Goal: Information Seeking & Learning: Learn about a topic

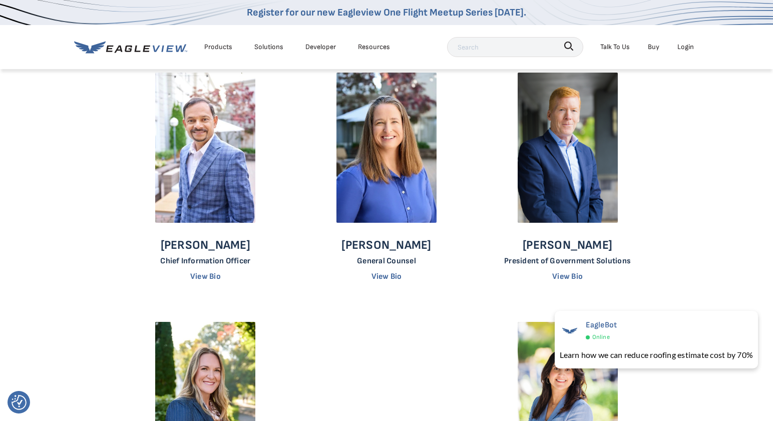
scroll to position [527, 0]
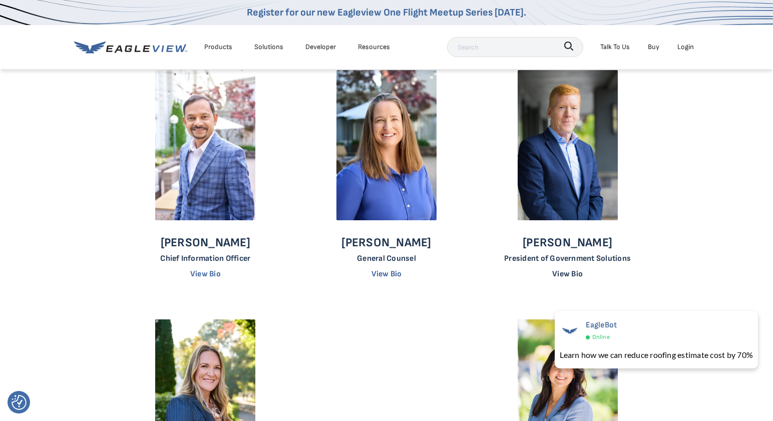
click at [575, 271] on link "View Bio" at bounding box center [567, 274] width 31 height 10
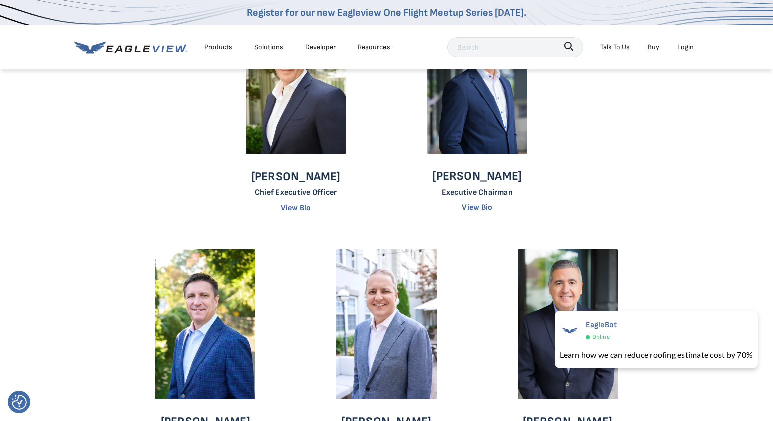
scroll to position [99, 0]
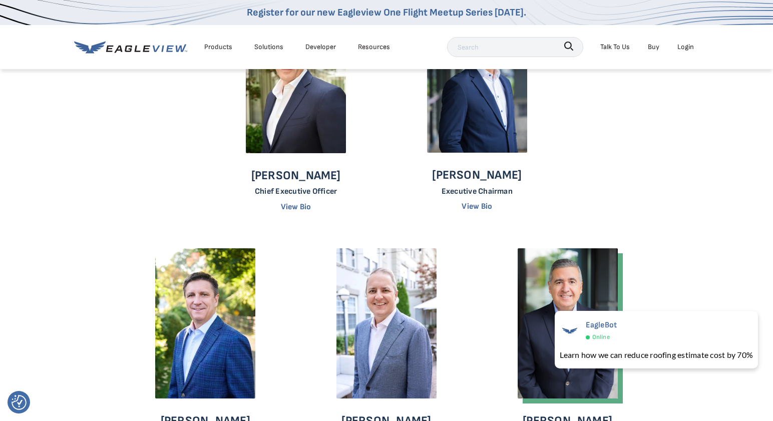
click at [576, 276] on img at bounding box center [568, 323] width 100 height 150
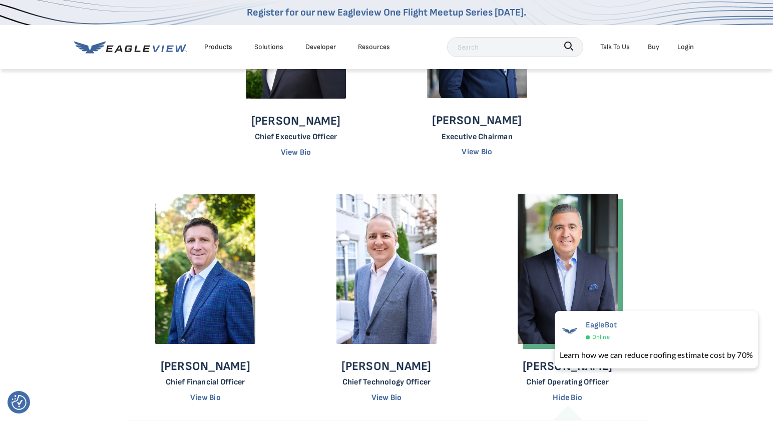
scroll to position [156, 0]
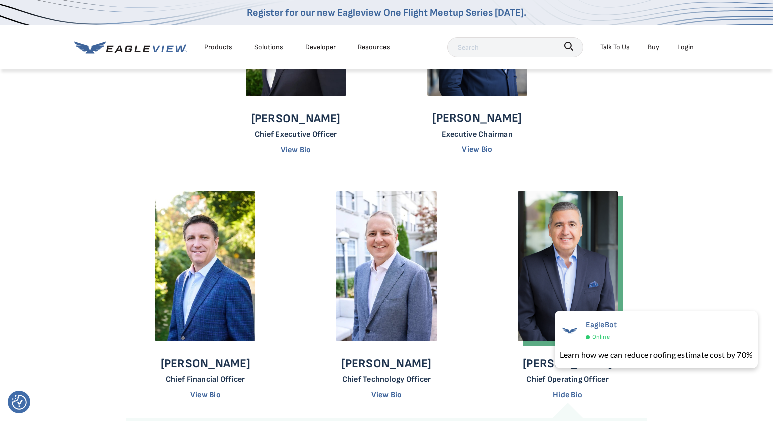
click at [563, 267] on img at bounding box center [568, 266] width 100 height 150
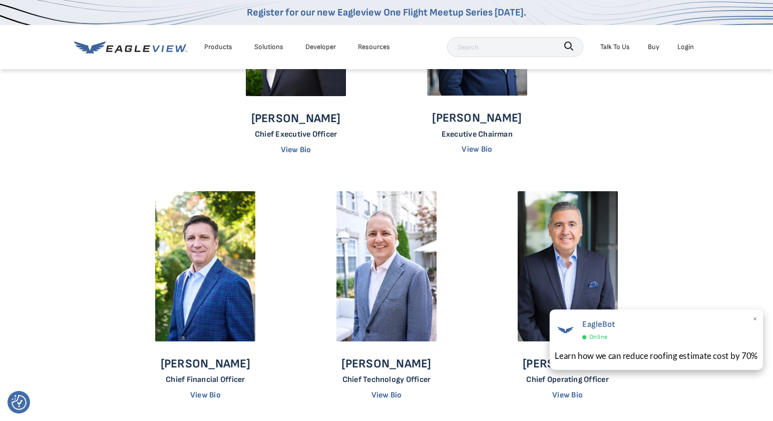
drag, startPoint x: 758, startPoint y: 319, endPoint x: 752, endPoint y: 319, distance: 5.5
click at [757, 319] on span "×" at bounding box center [756, 320] width 6 height 15
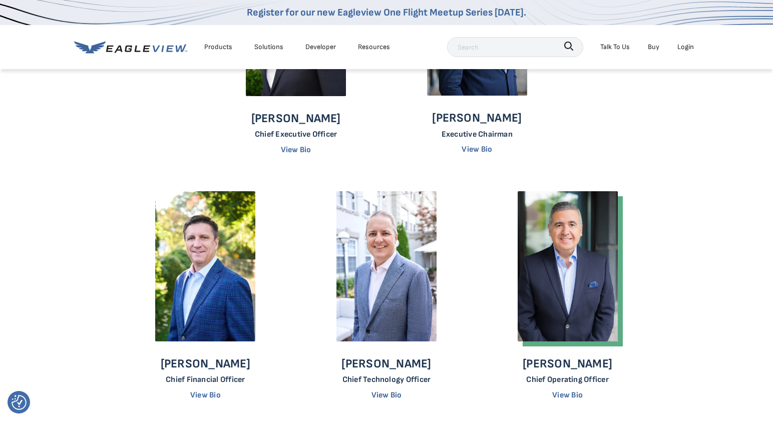
click at [592, 300] on img at bounding box center [568, 266] width 100 height 150
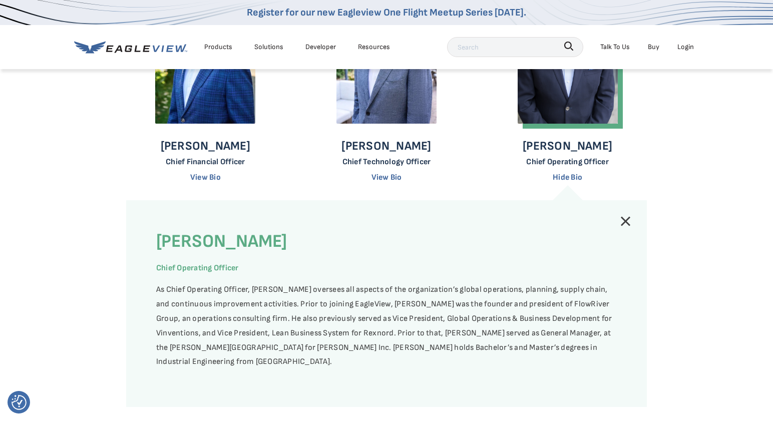
scroll to position [334, 0]
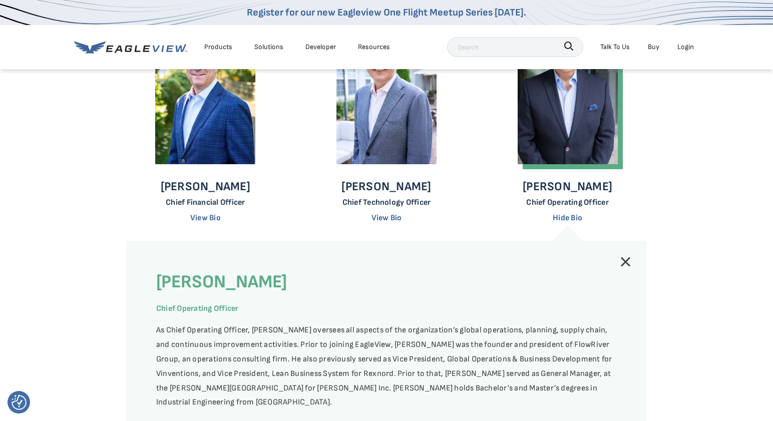
click at [626, 261] on link at bounding box center [626, 262] width 12 height 12
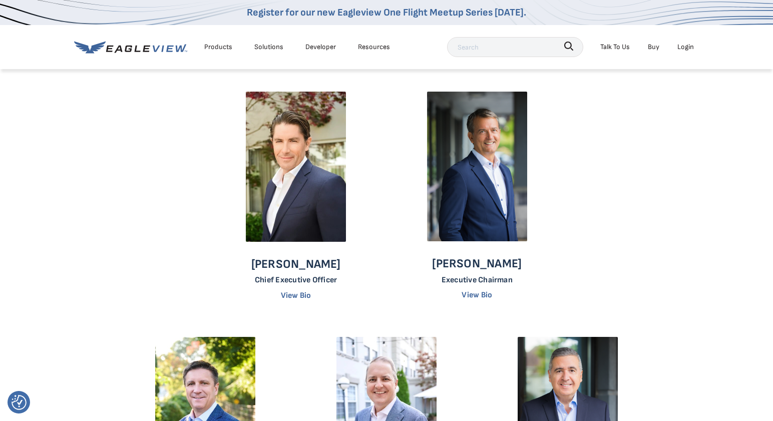
scroll to position [0, 0]
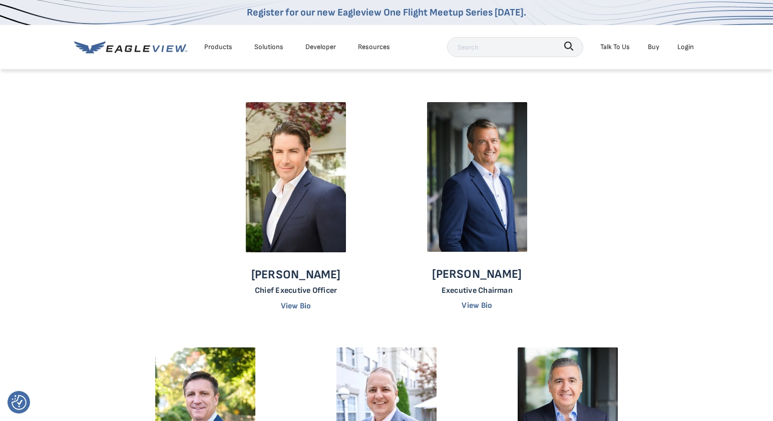
click at [139, 40] on div "Products Solutions Developer Resources" at bounding box center [234, 47] width 321 height 20
click at [140, 47] on icon at bounding box center [130, 47] width 113 height 13
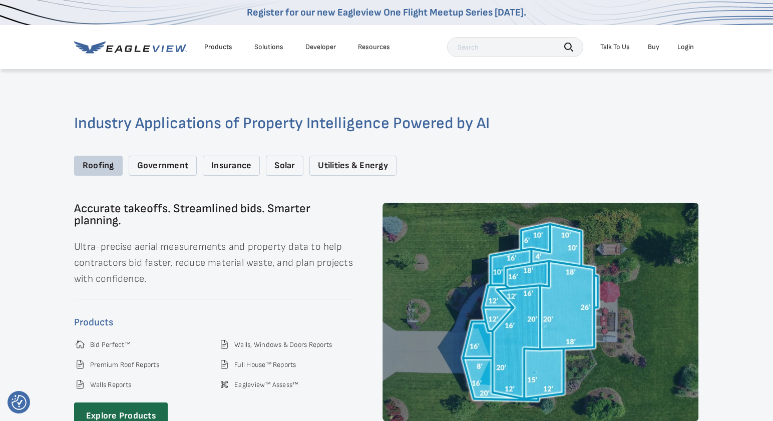
scroll to position [1320, 0]
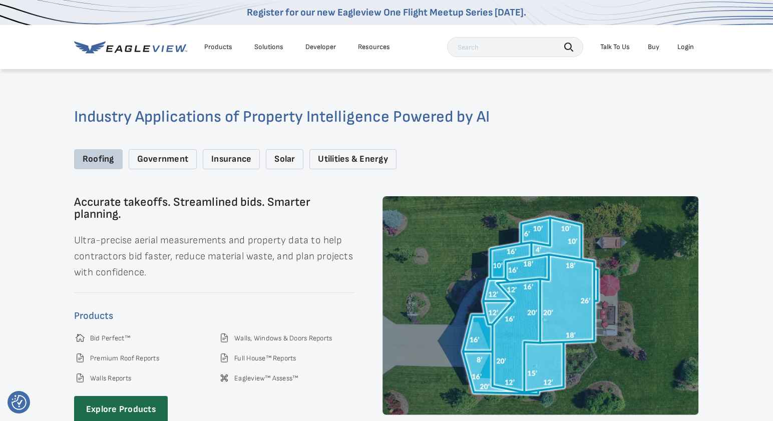
click at [145, 153] on div "Government" at bounding box center [163, 159] width 68 height 21
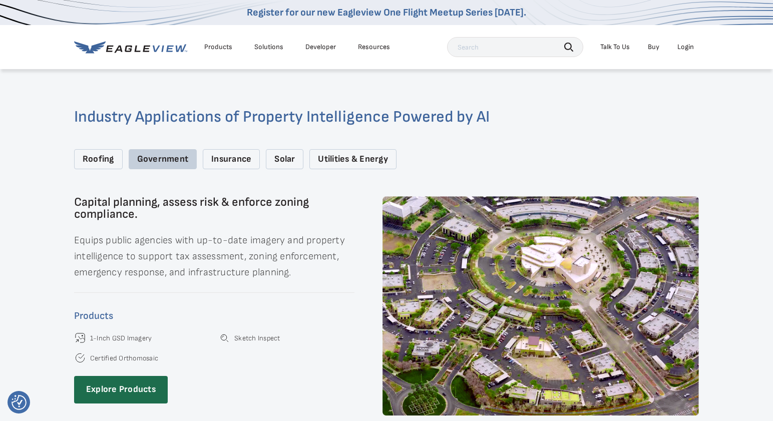
click at [213, 149] on div "Insurance" at bounding box center [231, 159] width 57 height 21
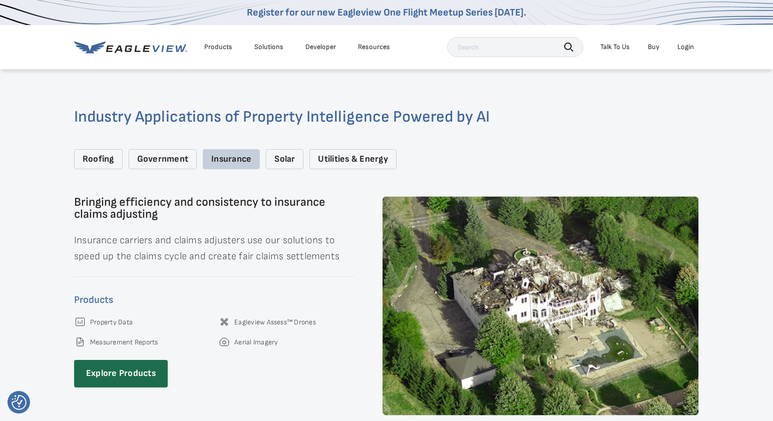
click at [276, 150] on div "Solar" at bounding box center [285, 159] width 38 height 21
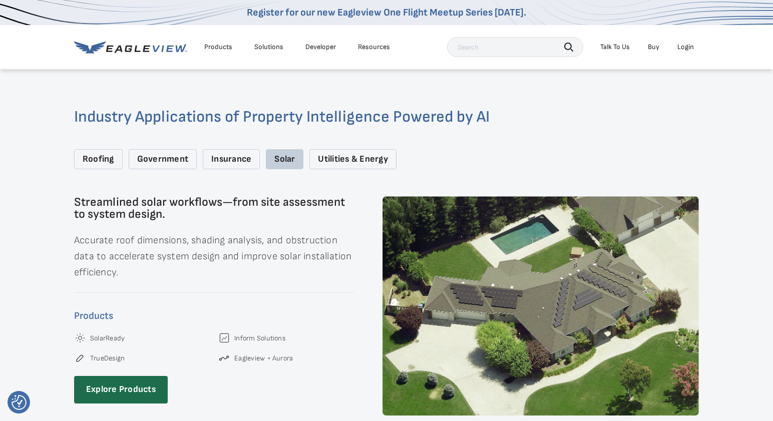
click at [328, 149] on div "Utilities & Energy" at bounding box center [353, 159] width 87 height 21
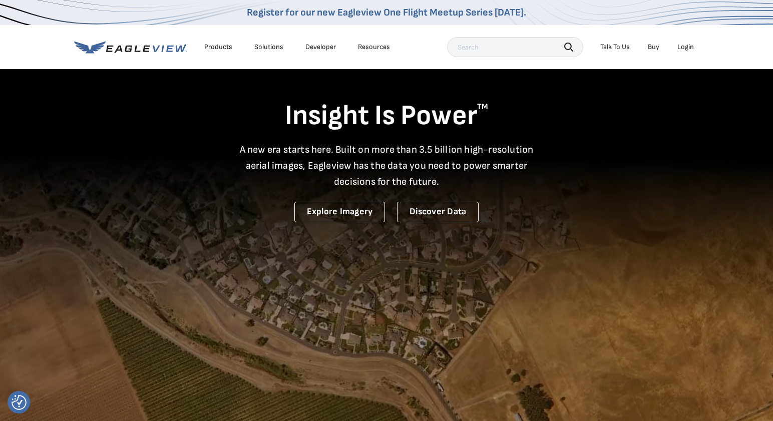
scroll to position [0, 0]
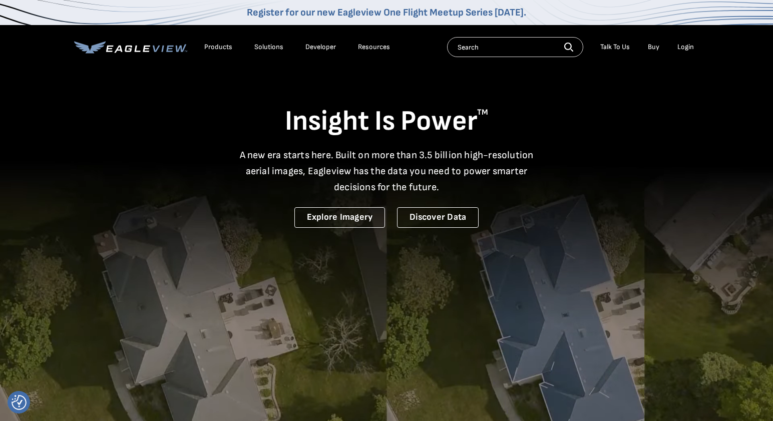
click at [221, 48] on div "Products" at bounding box center [218, 47] width 28 height 9
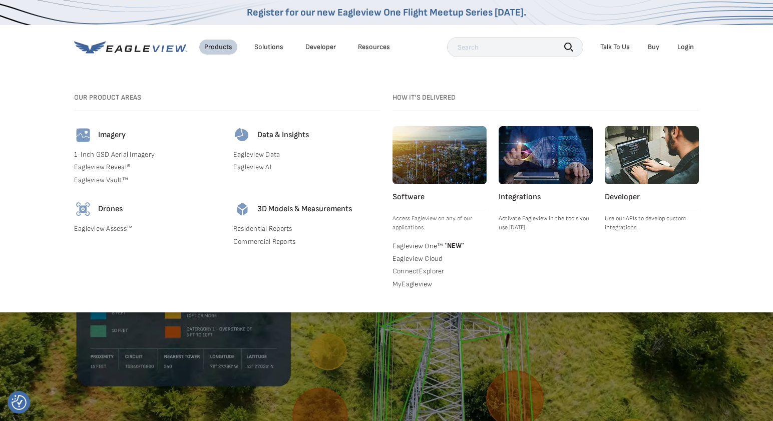
click at [246, 169] on link "Eagleview AI" at bounding box center [306, 167] width 147 height 9
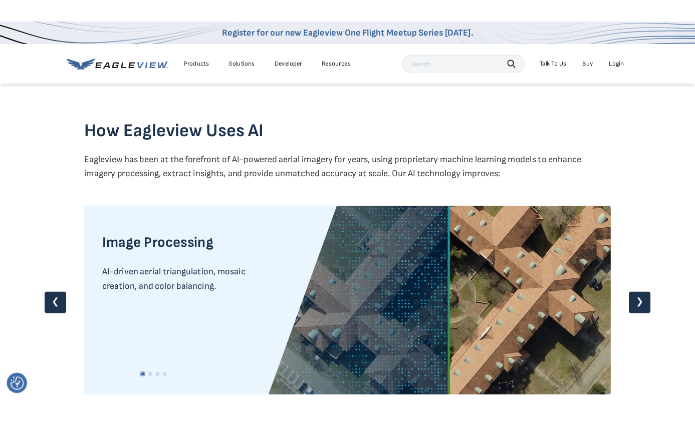
scroll to position [801, 0]
